Goal: Task Accomplishment & Management: Use online tool/utility

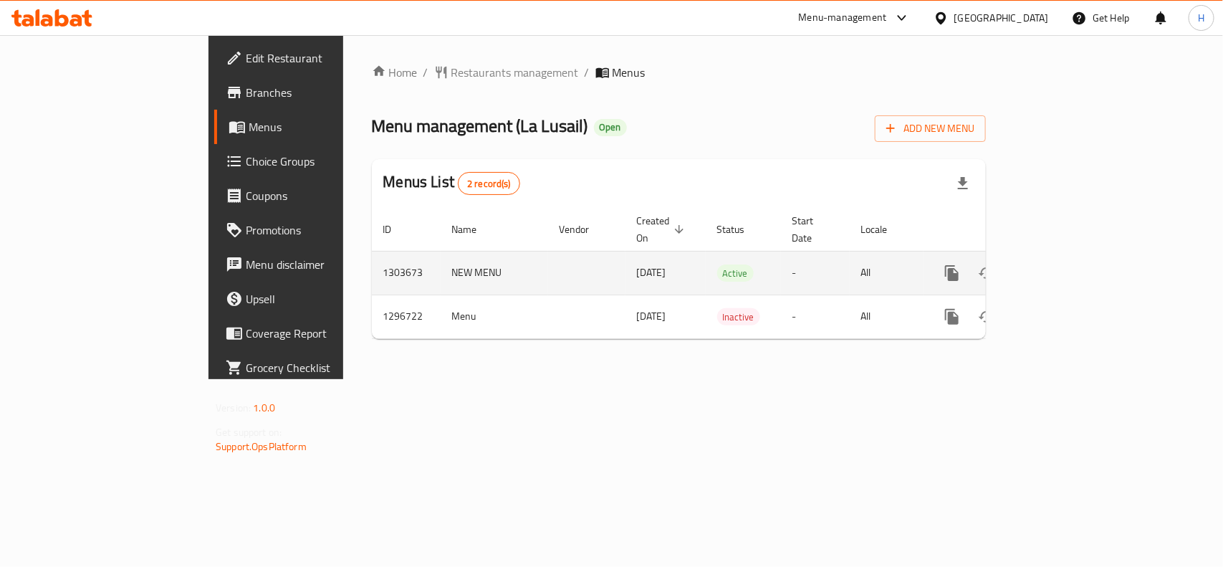
click at [1064, 265] on icon "enhanced table" at bounding box center [1055, 272] width 17 height 17
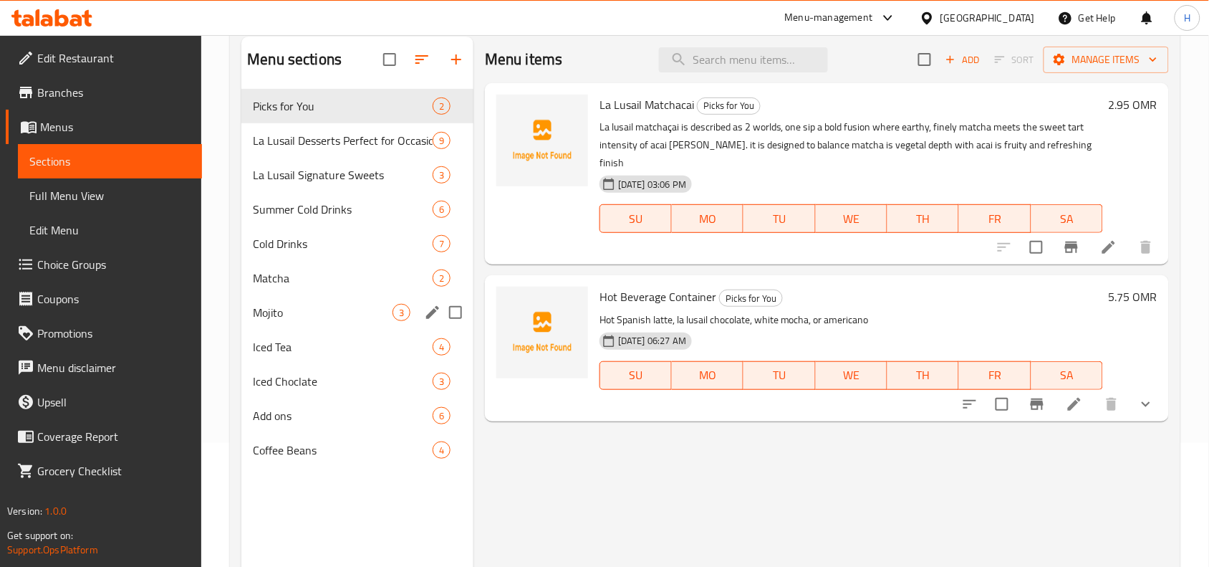
scroll to position [201, 0]
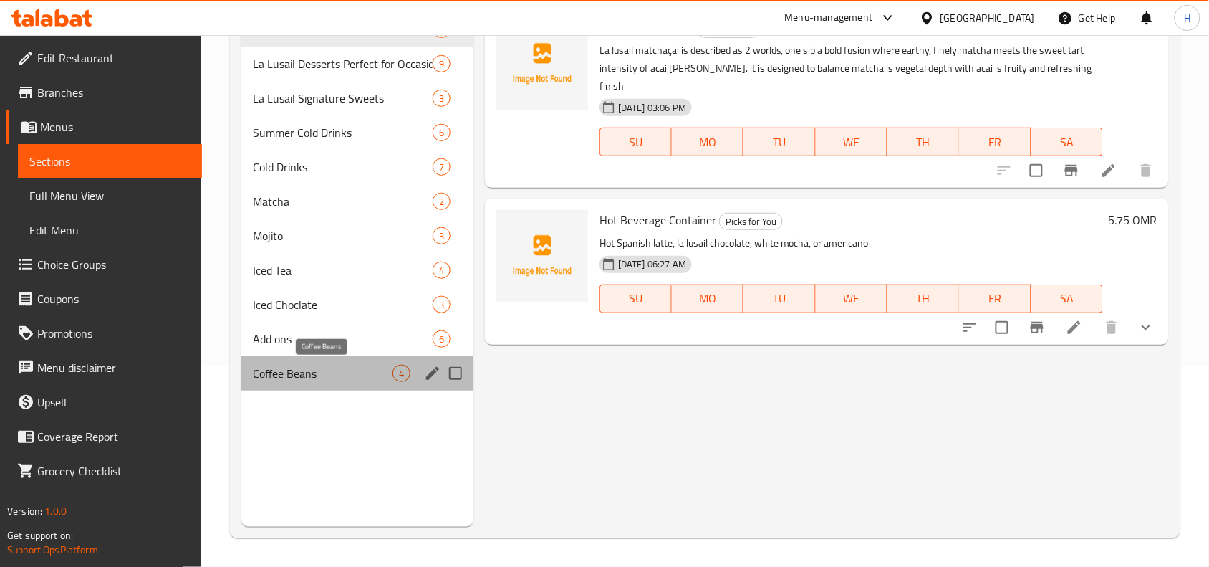
click at [294, 365] on span "Coffee Beans" at bounding box center [323, 373] width 140 height 17
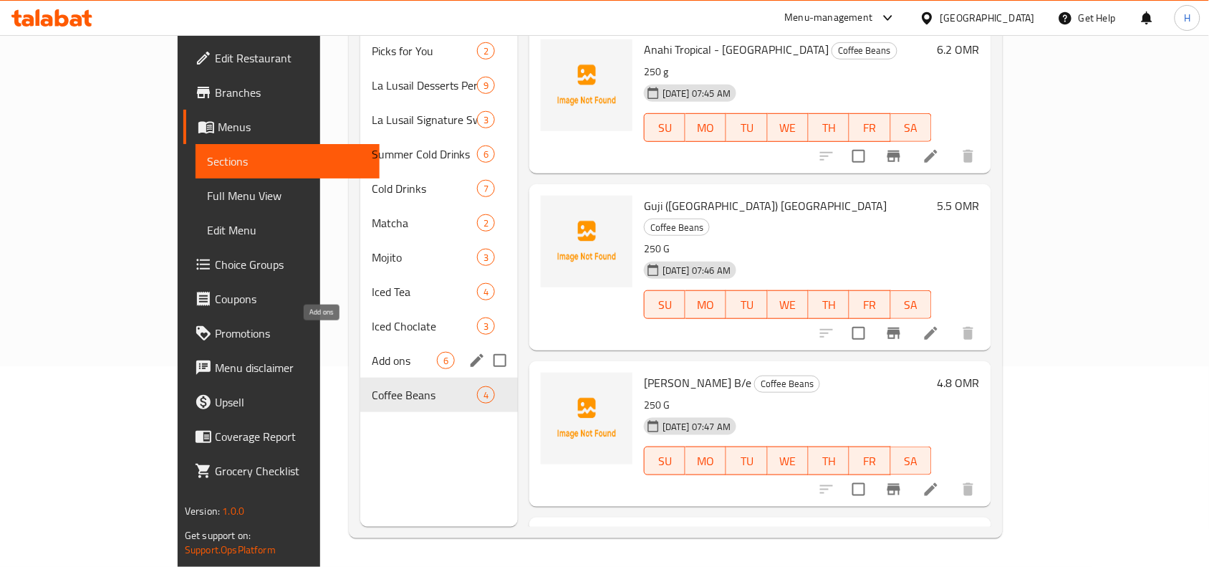
click at [372, 352] on span "Add ons" at bounding box center [404, 360] width 65 height 17
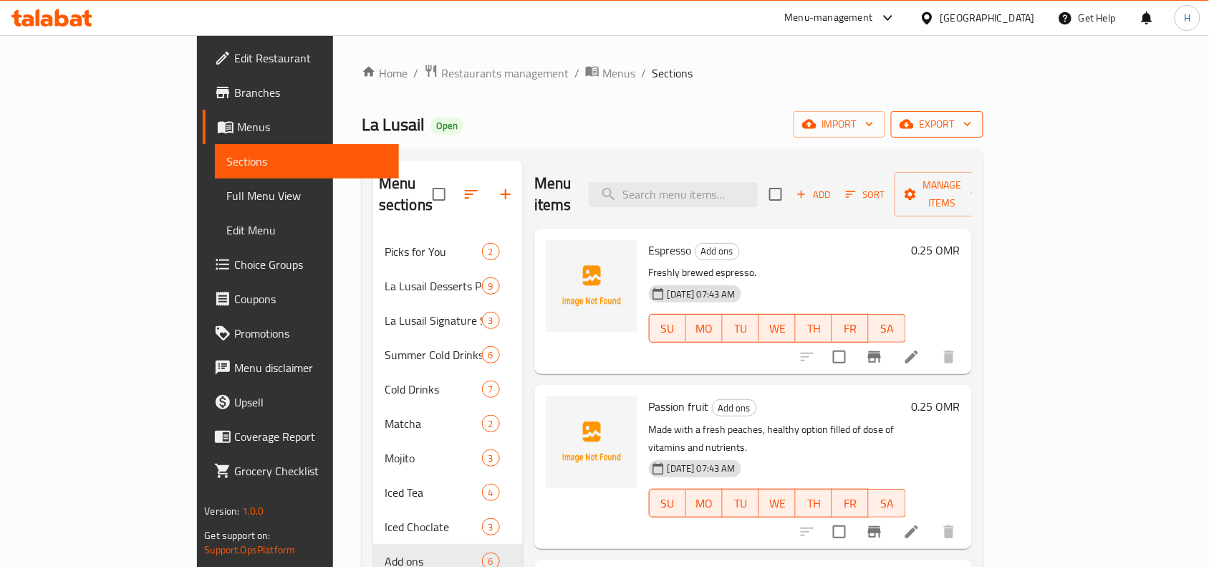
click at [972, 129] on span "export" at bounding box center [937, 124] width 69 height 18
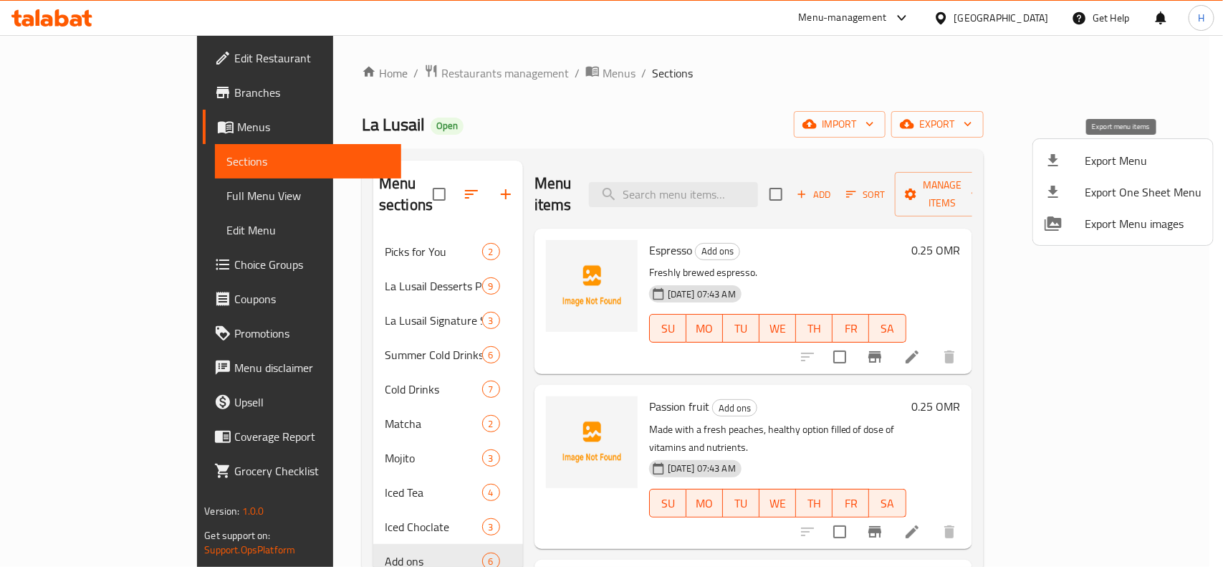
click at [1082, 159] on div at bounding box center [1065, 160] width 40 height 17
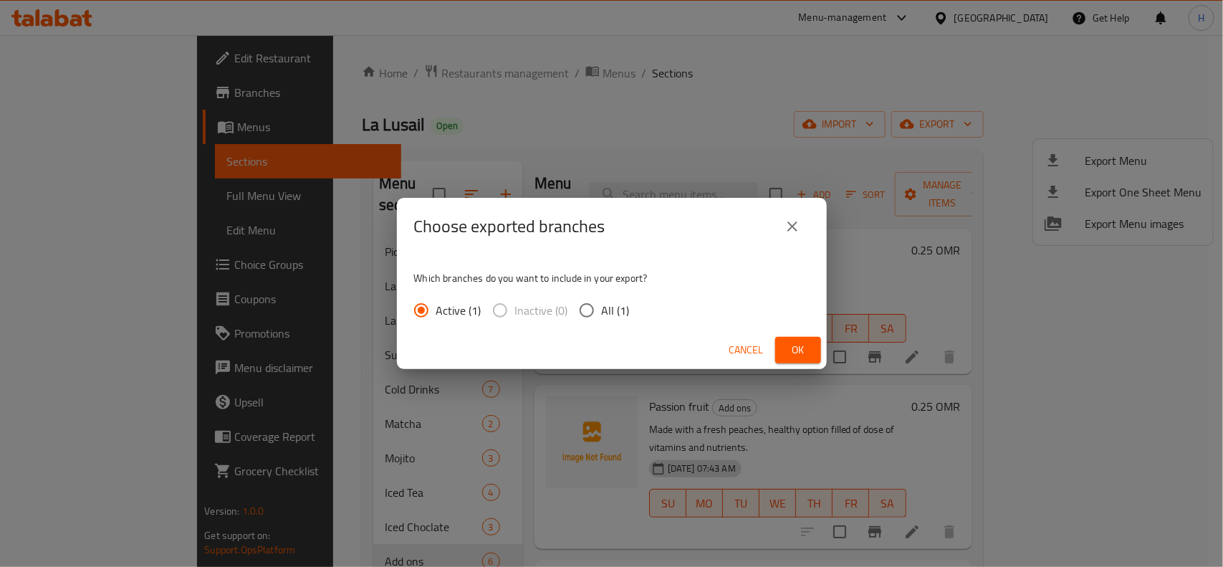
click at [588, 312] on input "All (1)" at bounding box center [587, 310] width 30 height 30
radio input "true"
click at [790, 342] on span "Ok" at bounding box center [798, 350] width 23 height 18
